Goal: Find specific page/section: Find specific page/section

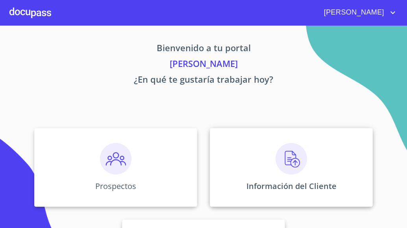
click at [286, 159] on img at bounding box center [291, 158] width 31 height 31
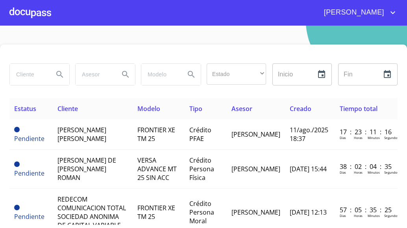
click at [26, 77] on input "search" at bounding box center [28, 74] width 37 height 21
type input "[PERSON_NAME]"
click at [59, 76] on icon "Search" at bounding box center [59, 74] width 7 height 7
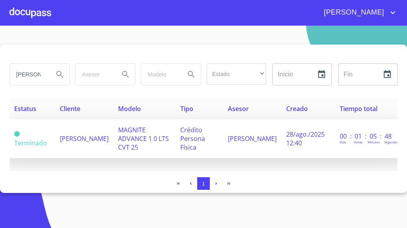
click at [69, 151] on td "[PERSON_NAME]" at bounding box center [84, 138] width 58 height 39
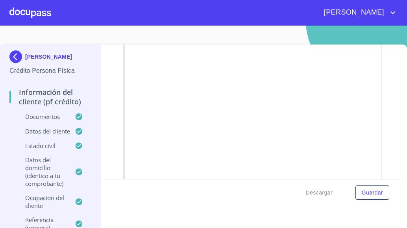
scroll to position [2086, 0]
